Goal: Task Accomplishment & Management: Use online tool/utility

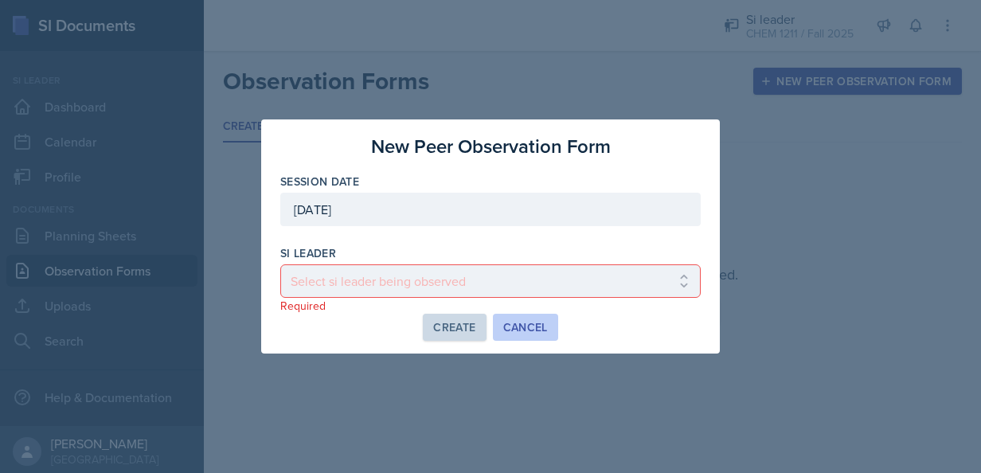
click at [517, 330] on div "Cancel" at bounding box center [525, 327] width 45 height 13
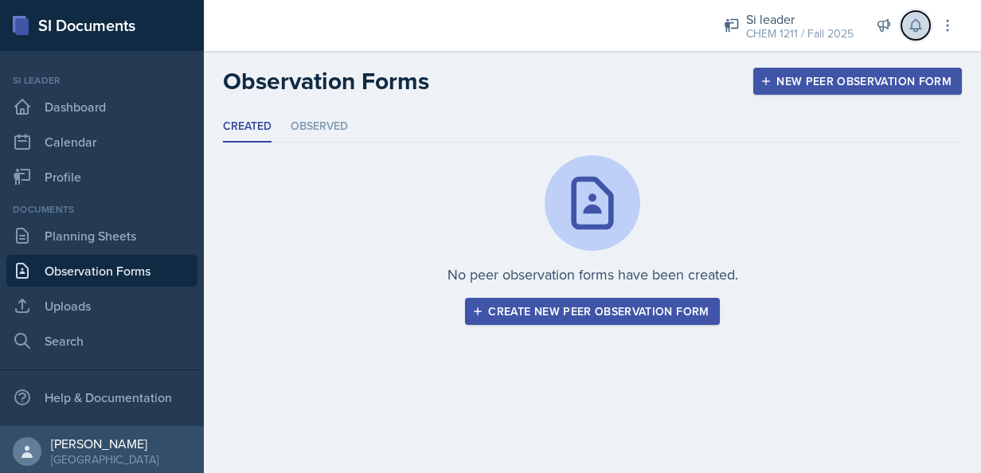
click at [916, 20] on icon at bounding box center [915, 26] width 10 height 12
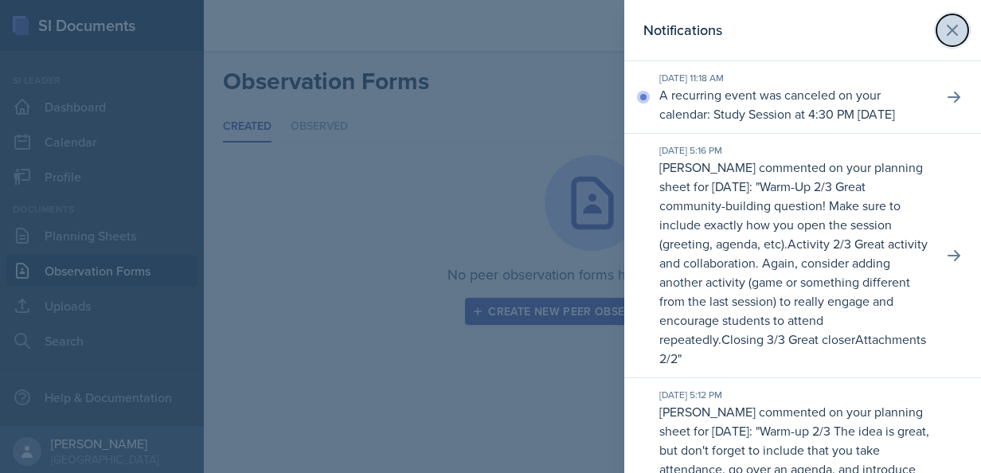
click at [947, 22] on icon at bounding box center [952, 30] width 19 height 19
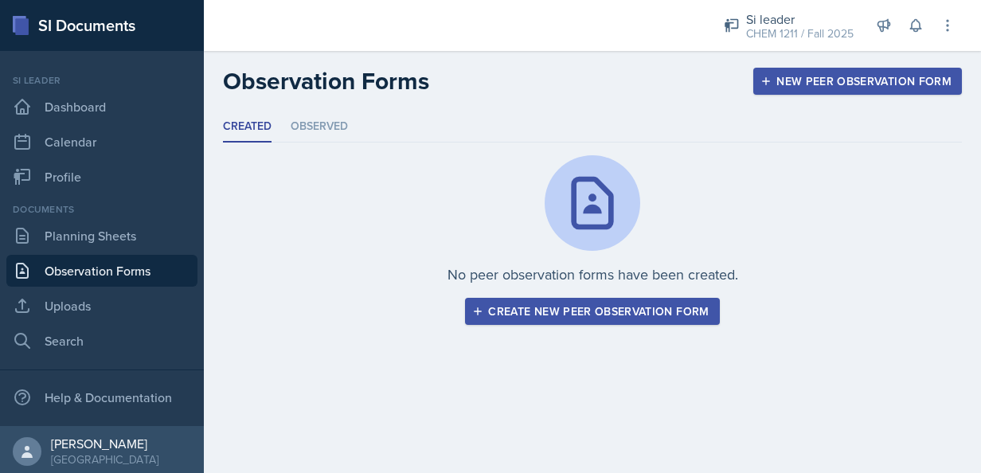
click at [826, 75] on div "New Peer Observation Form" at bounding box center [857, 81] width 188 height 13
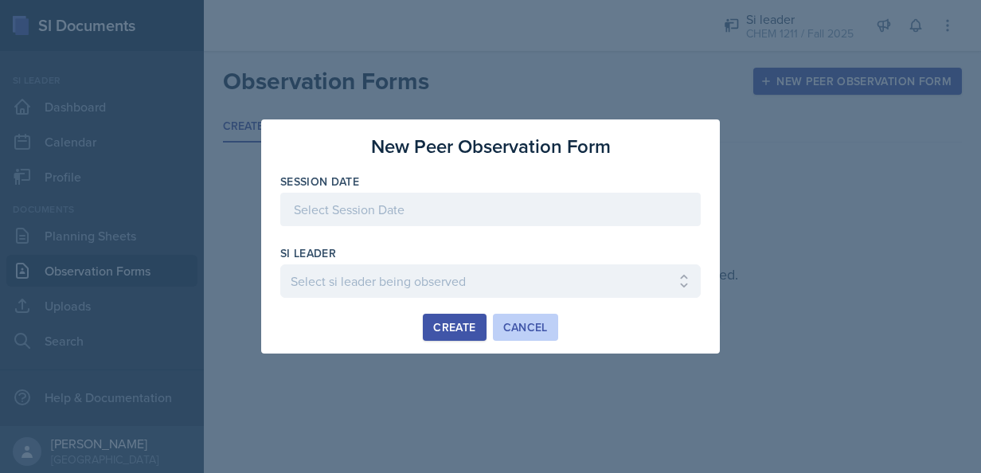
click at [529, 333] on div "Cancel" at bounding box center [525, 327] width 45 height 13
